Goal: Transaction & Acquisition: Purchase product/service

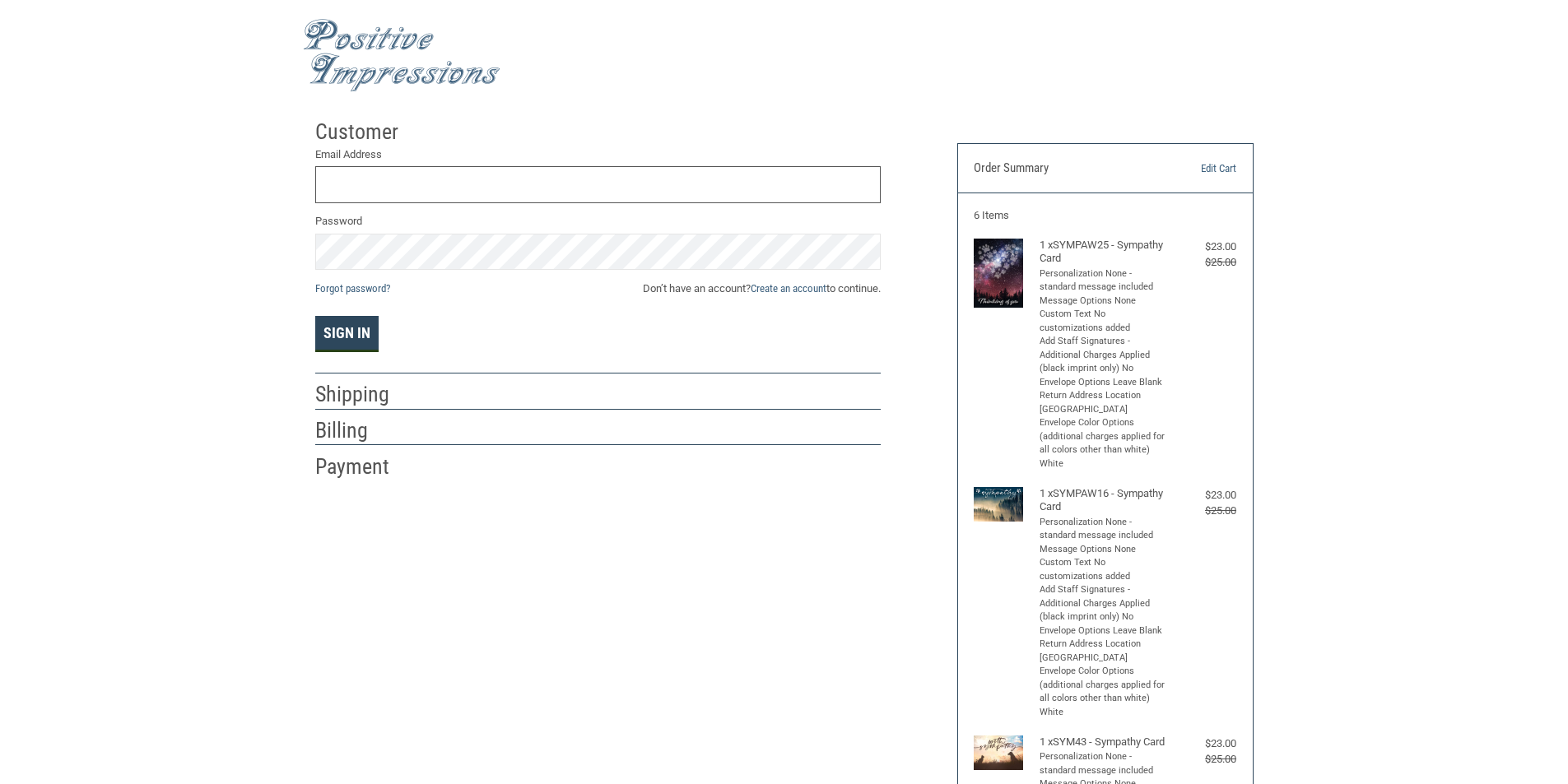
type input "[EMAIL_ADDRESS][DOMAIN_NAME]"
click at [330, 327] on button "Sign In" at bounding box center [347, 334] width 64 height 36
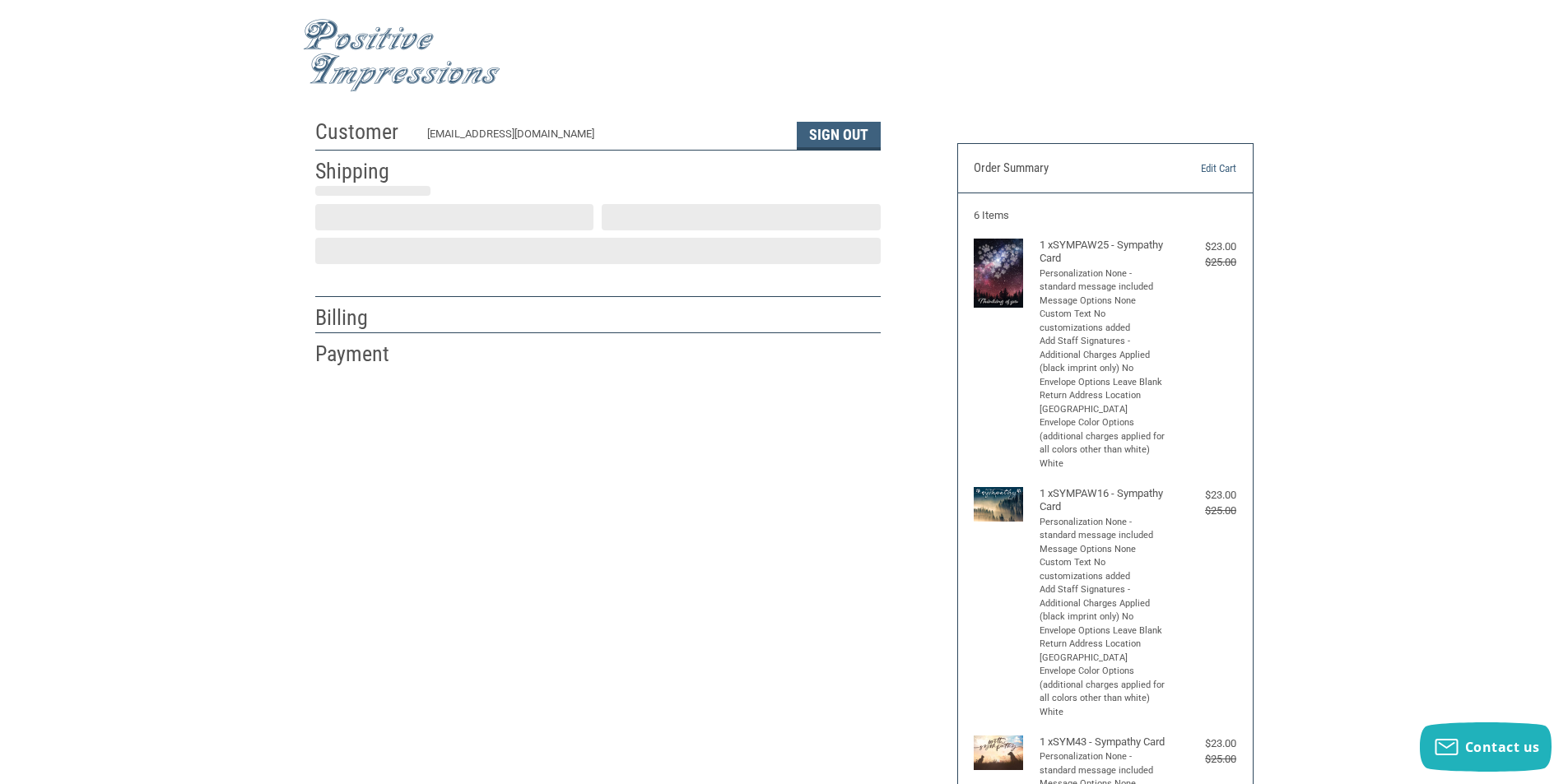
select select "US"
select select "OH"
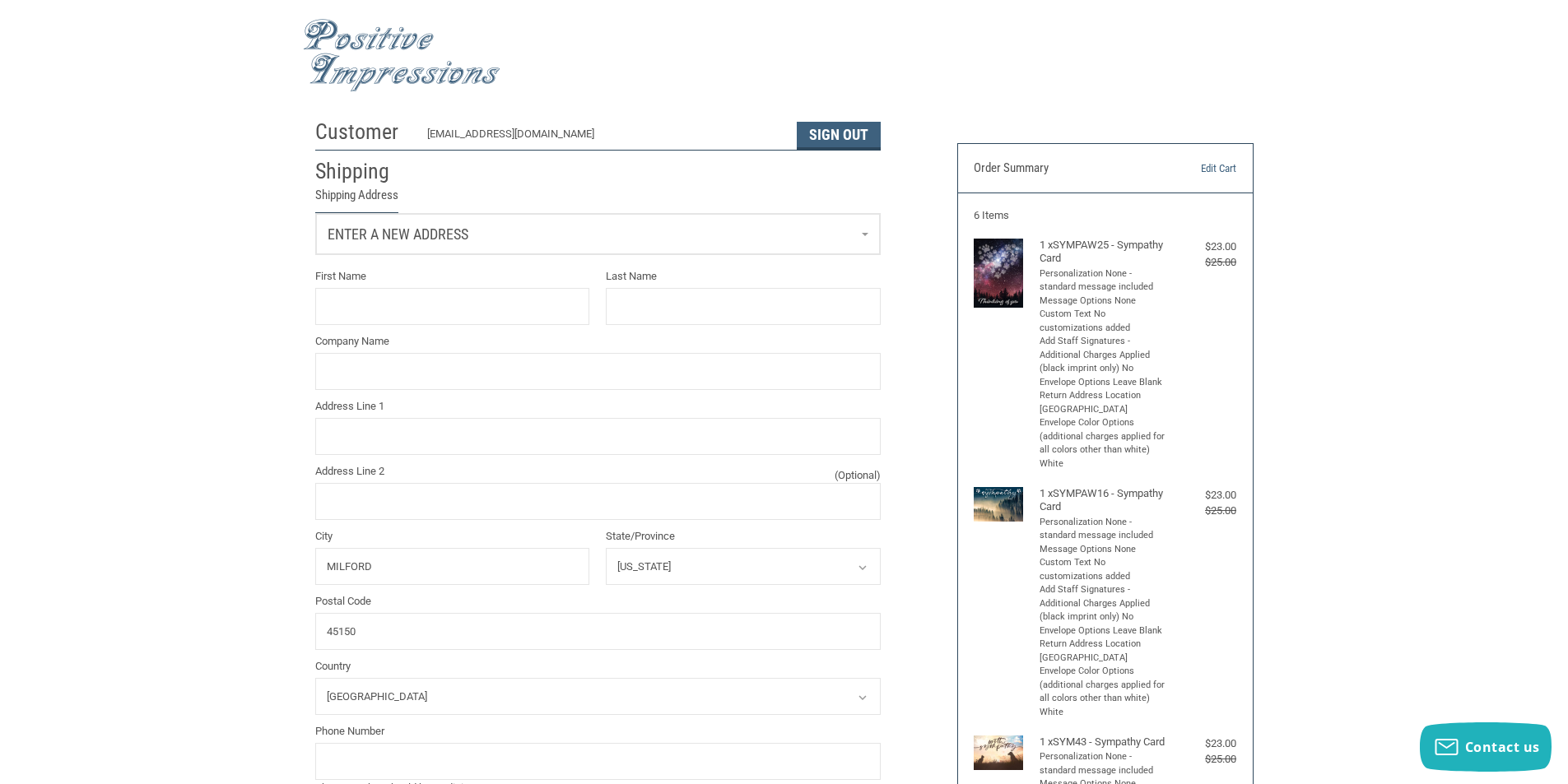
click at [868, 235] on link "Enter a new address" at bounding box center [598, 234] width 564 height 41
click at [405, 313] on p "[GEOGRAPHIC_DATA] 5138311882" at bounding box center [597, 321] width 530 height 17
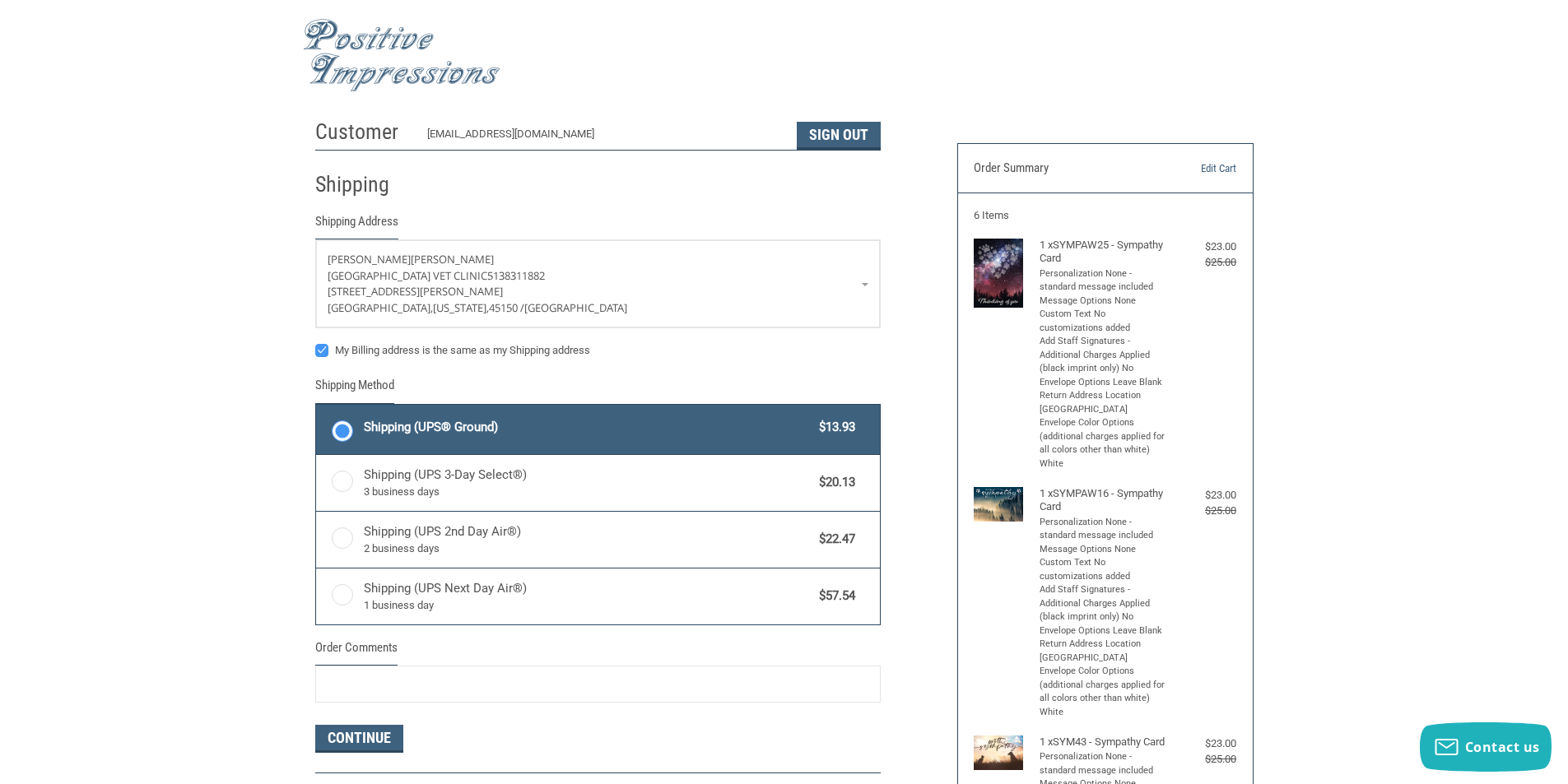
click at [609, 430] on span "Shipping (UPS® Ground)" at bounding box center [587, 427] width 448 height 19
click at [317, 408] on input "Shipping (UPS® Ground) $13.93" at bounding box center [316, 407] width 1 height 1
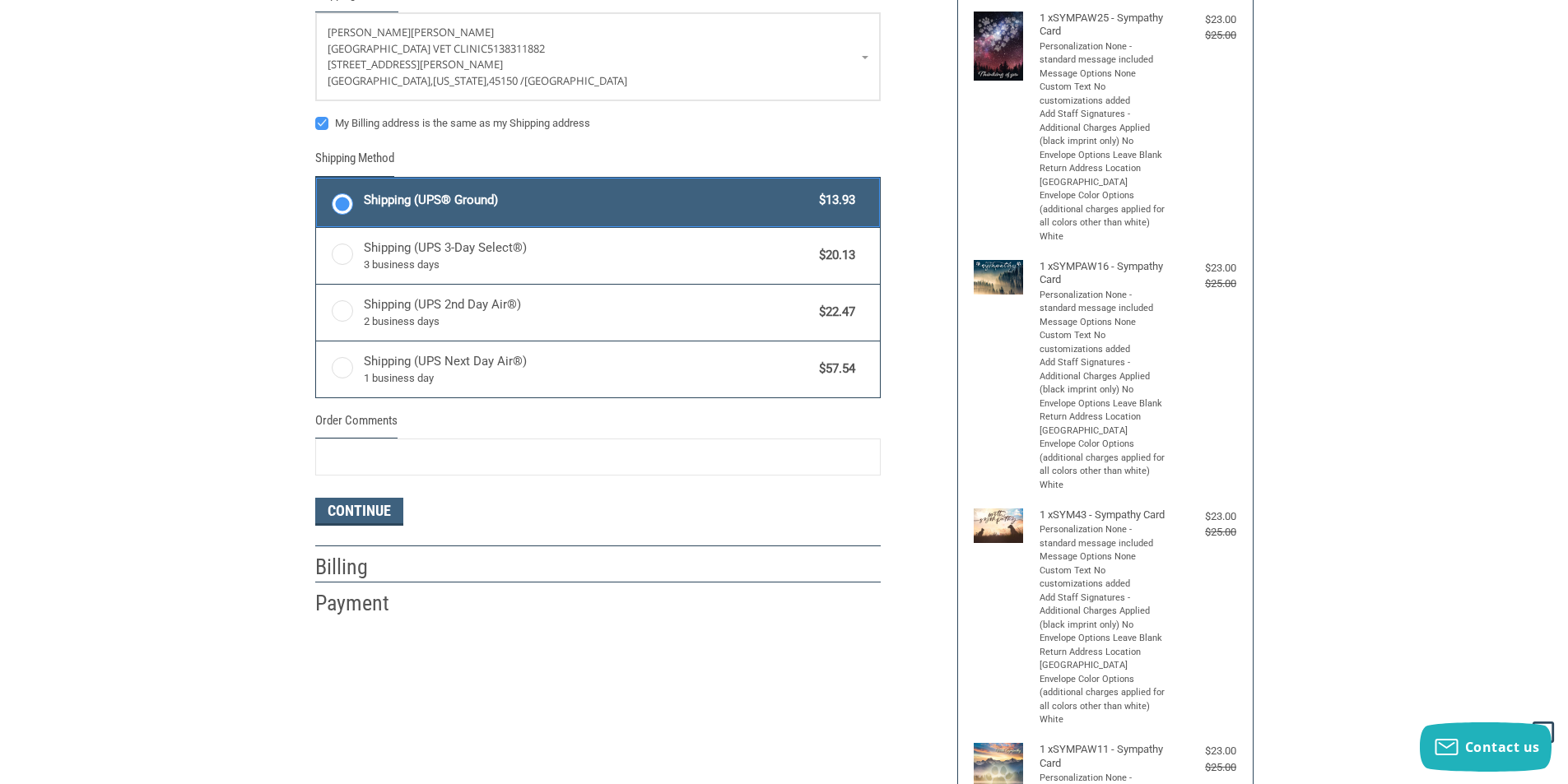
scroll to position [329, 0]
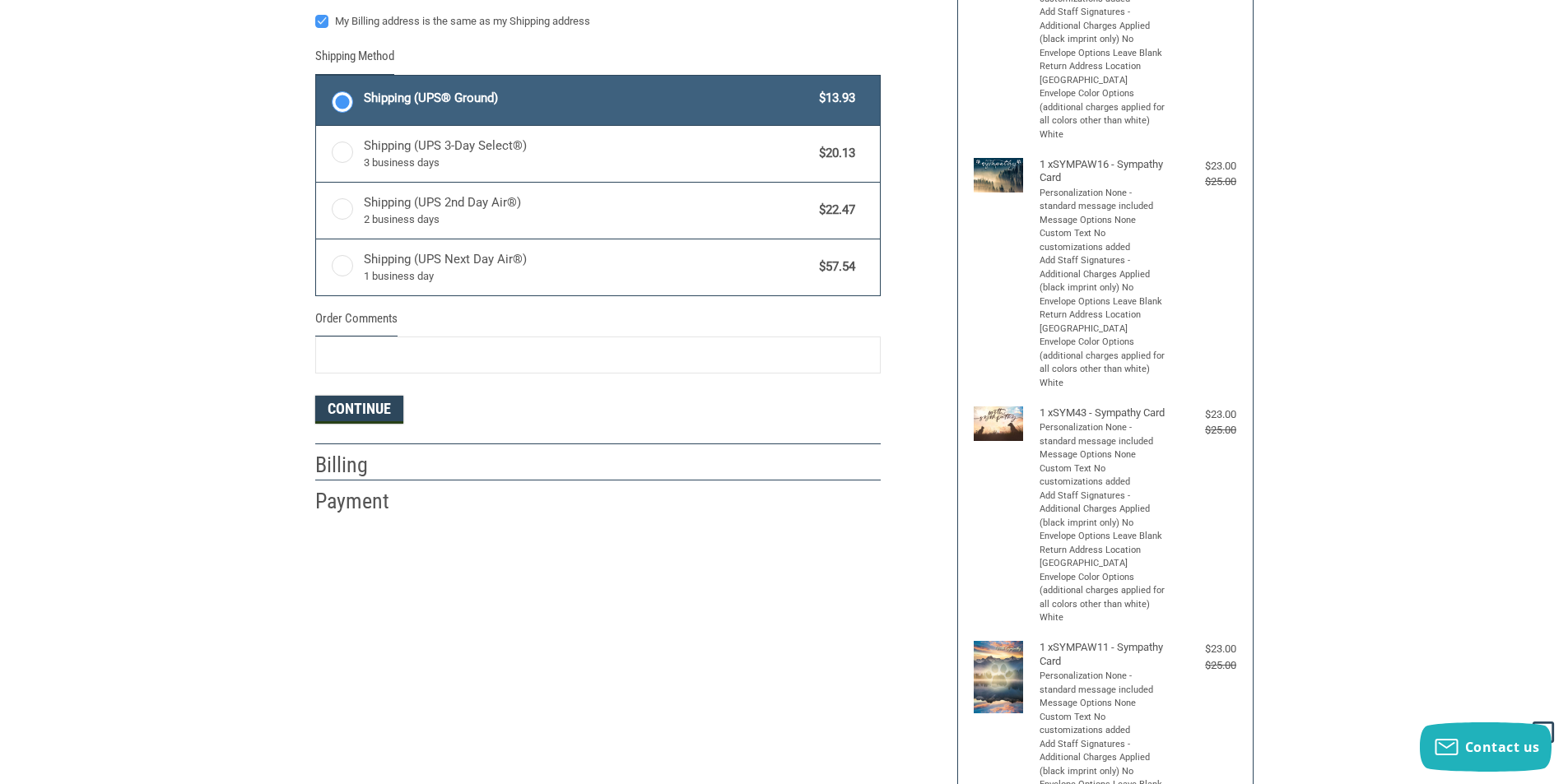
click at [364, 404] on button "Continue" at bounding box center [359, 410] width 88 height 28
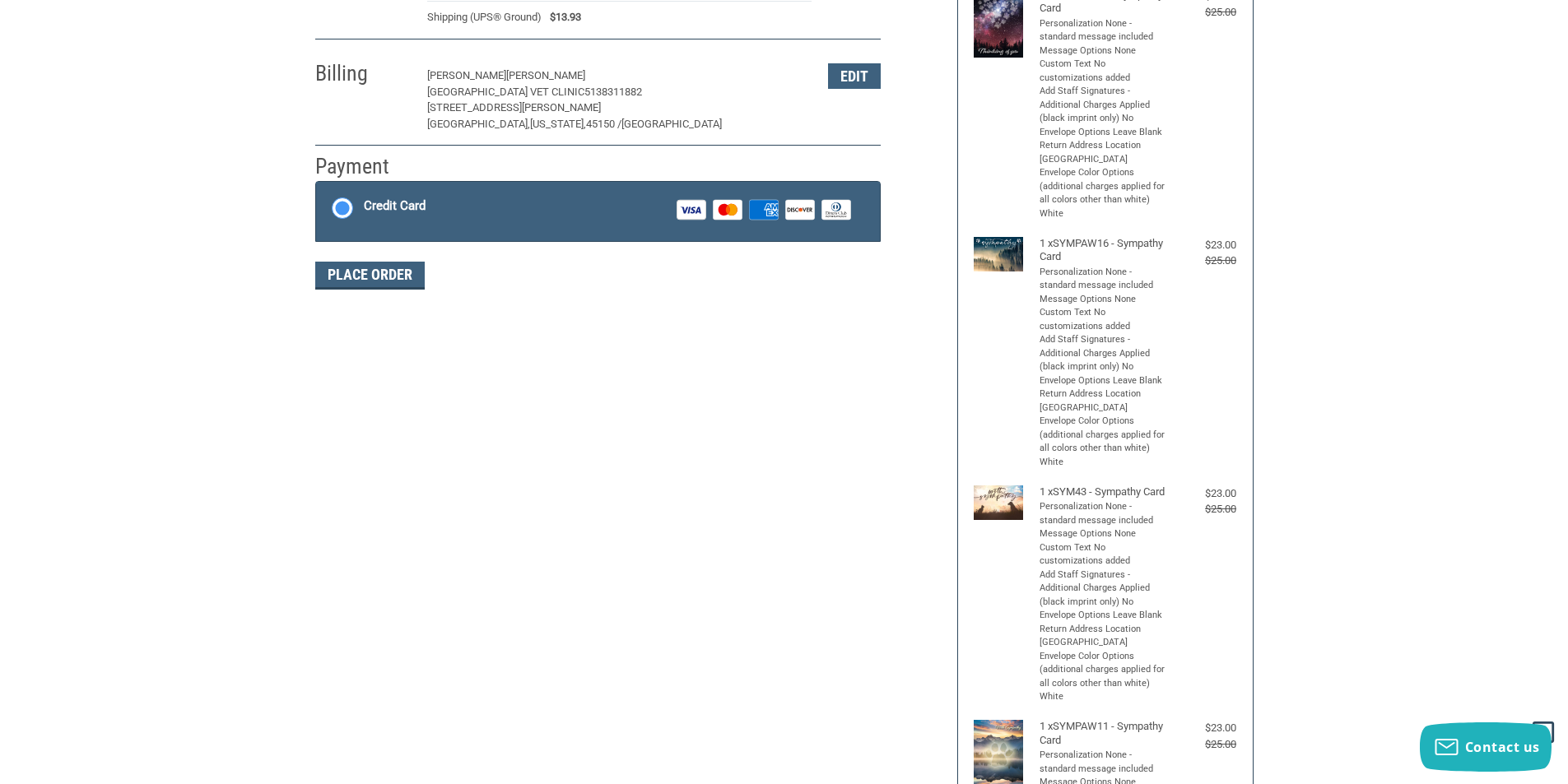
scroll to position [240, 0]
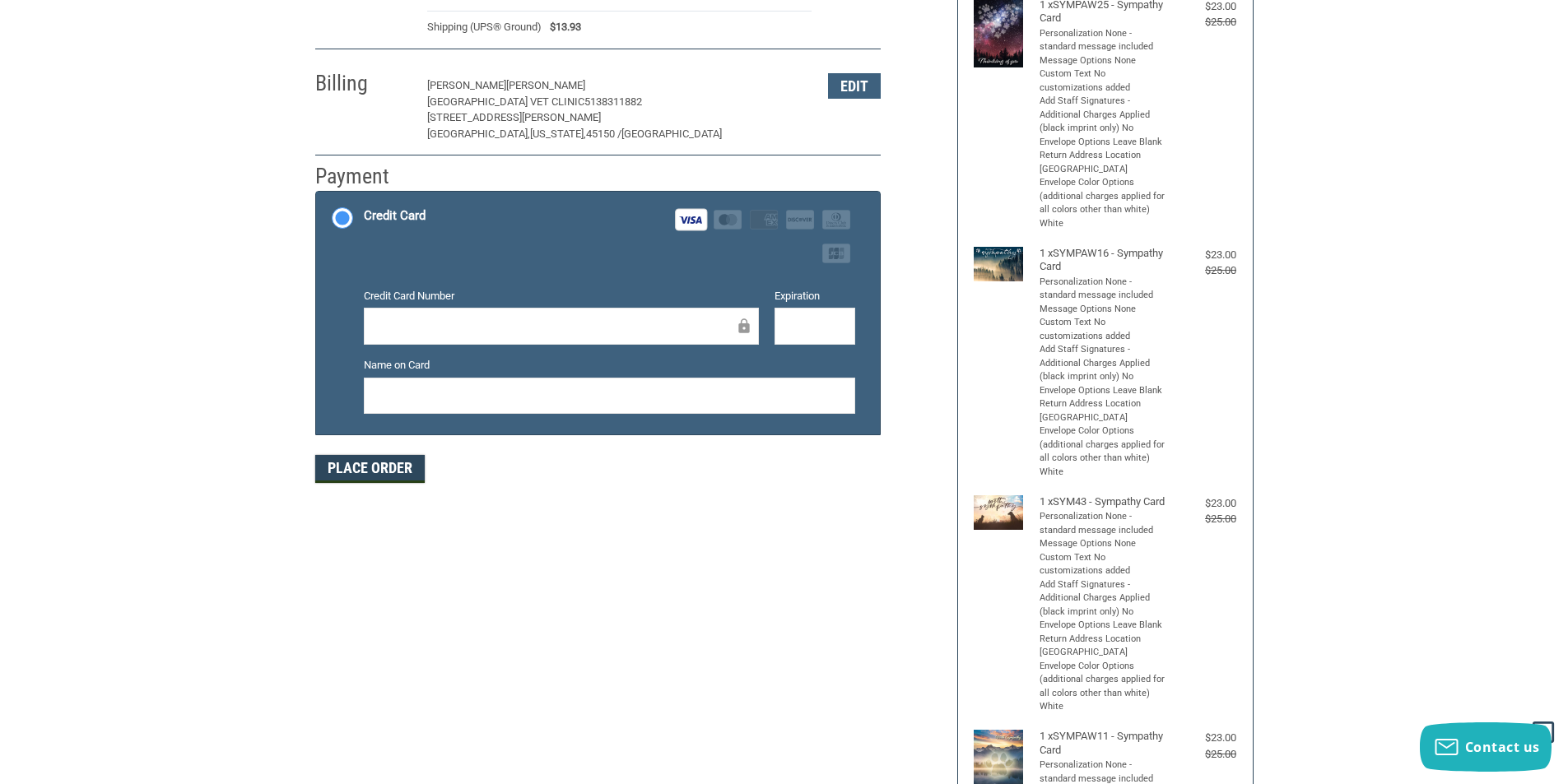
click at [372, 472] on button "Place Order" at bounding box center [371, 470] width 110 height 28
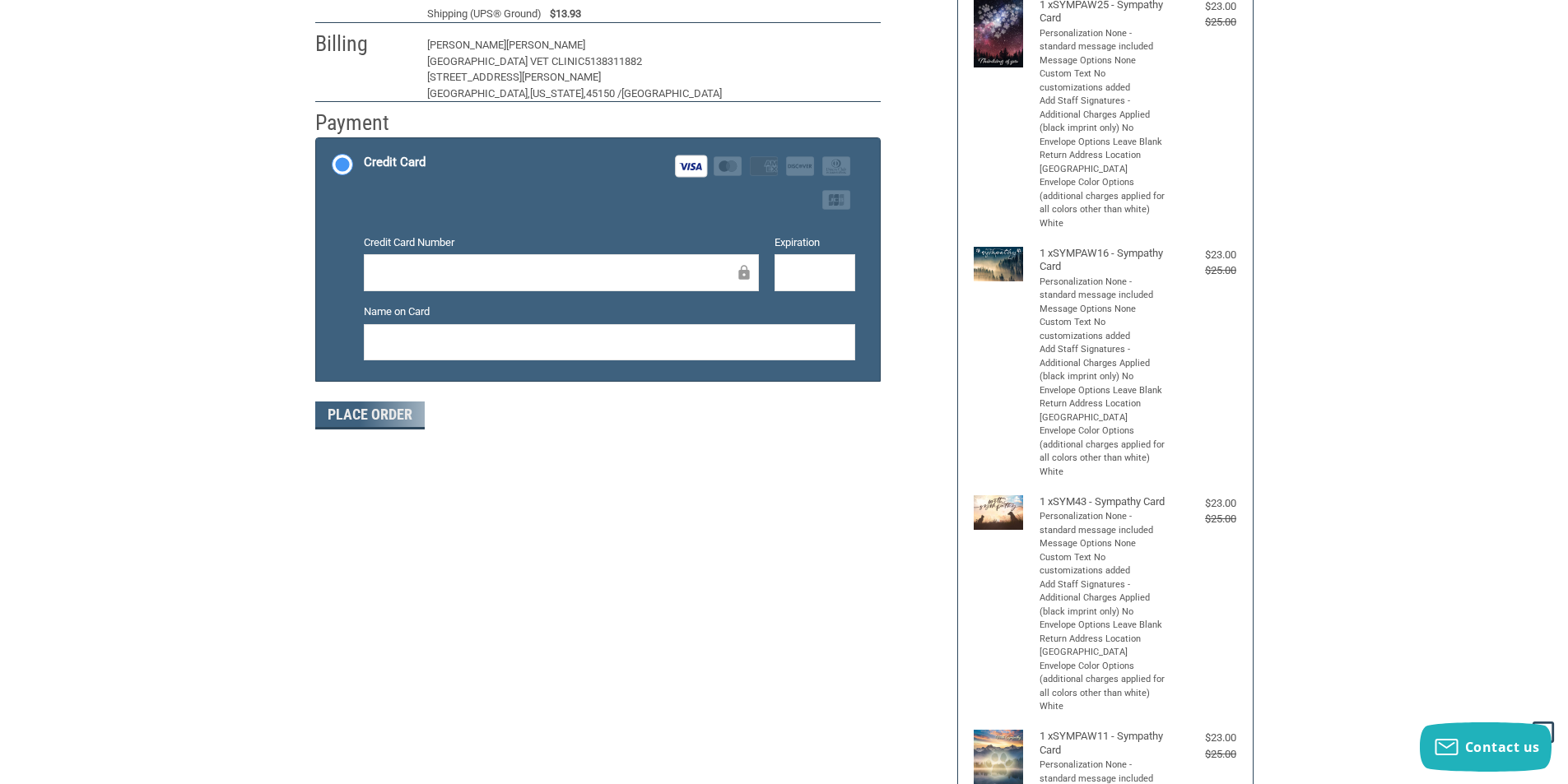
scroll to position [163, 0]
